Goal: Information Seeking & Learning: Understand process/instructions

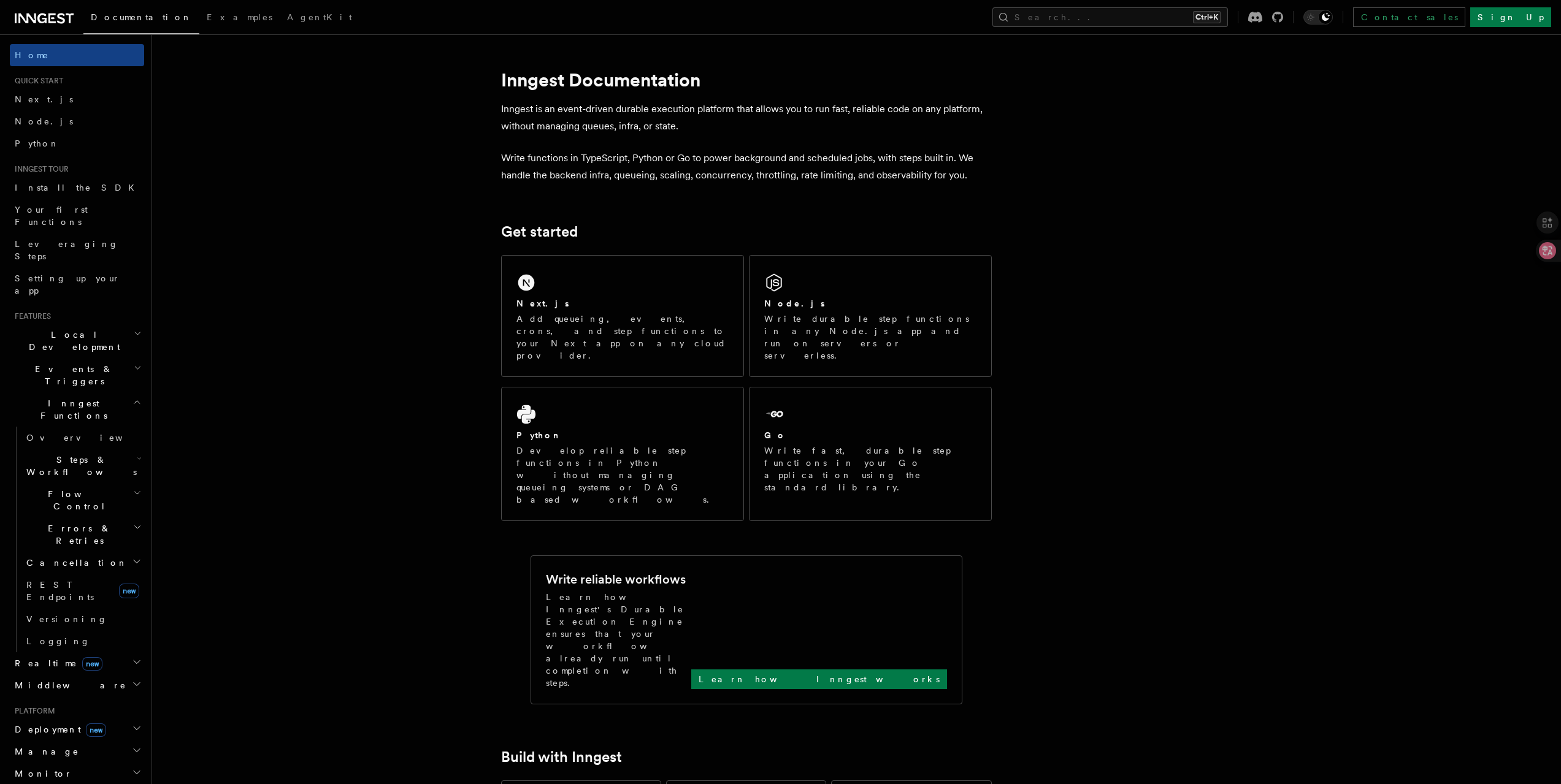
click at [601, 327] on p "Add queueing, events, crons, and step functions to your Next app on any cloud p…" at bounding box center [623, 338] width 212 height 49
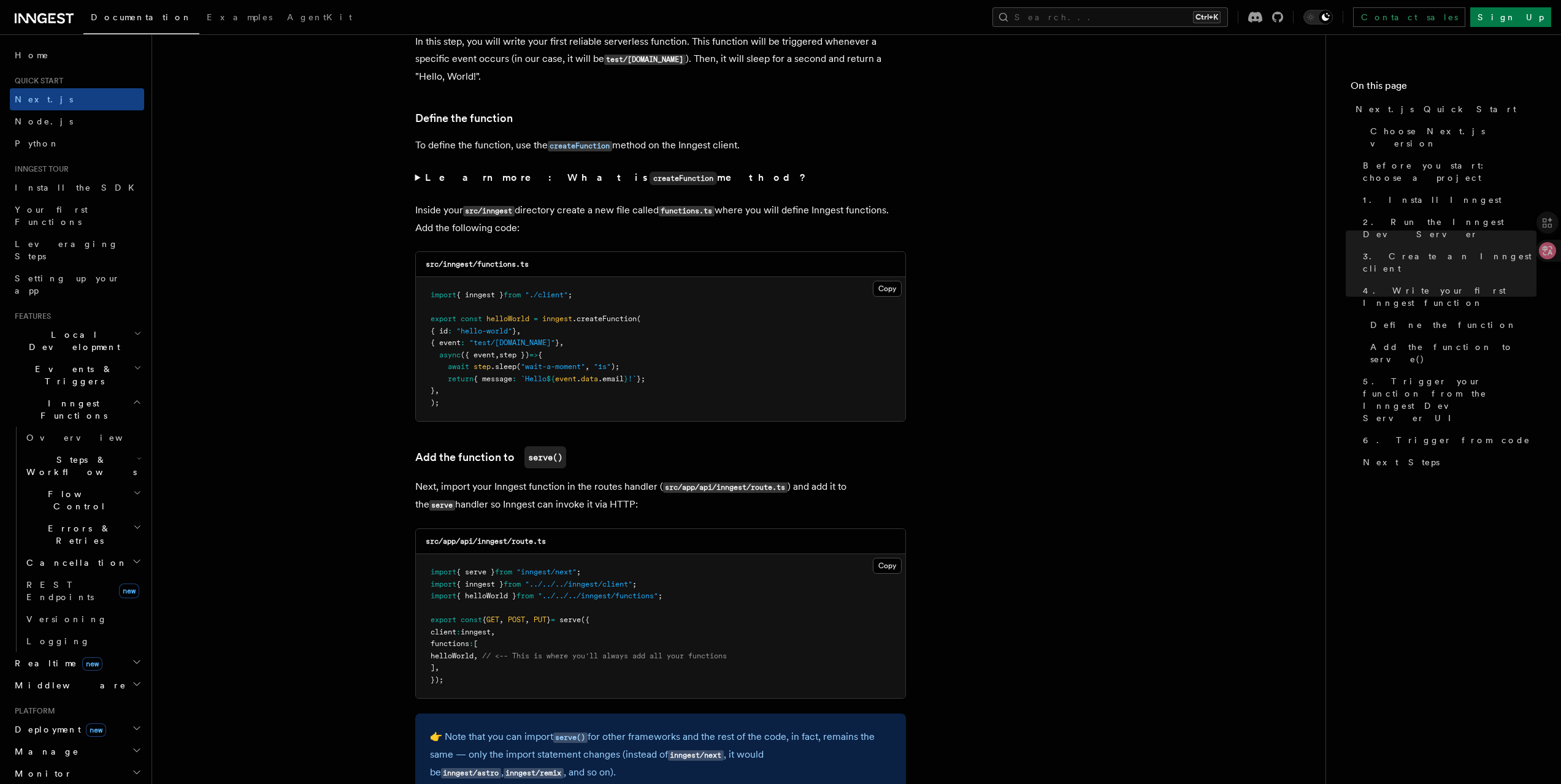
click at [1465, 11] on link "Contact sales" at bounding box center [1410, 17] width 113 height 20
